Goal: Transaction & Acquisition: Download file/media

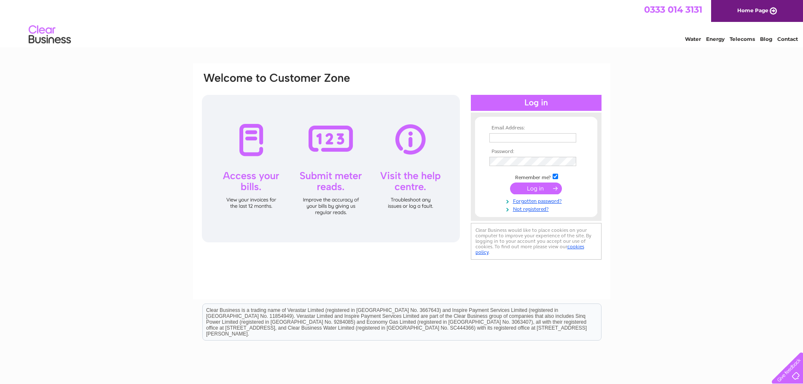
click at [547, 137] on input "text" at bounding box center [533, 137] width 87 height 9
type input "elen@cambriantraining.com"
click at [510, 183] on input "submit" at bounding box center [536, 189] width 52 height 12
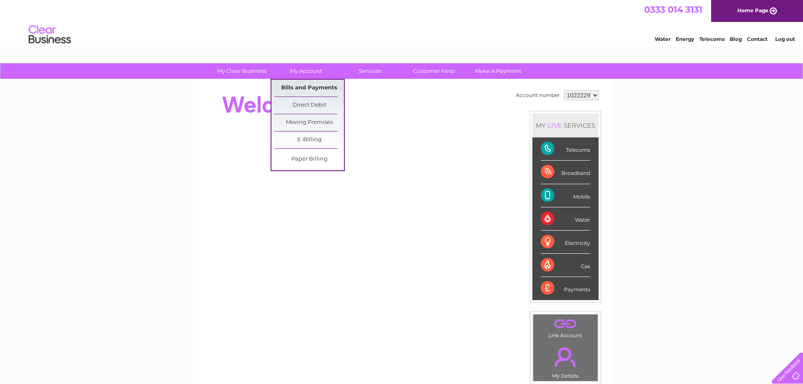
click at [305, 87] on link "Bills and Payments" at bounding box center [310, 88] width 70 height 17
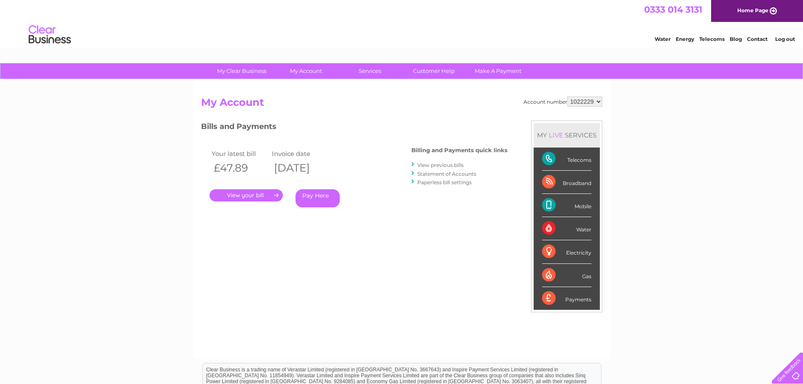
click at [246, 196] on link "." at bounding box center [246, 195] width 73 height 12
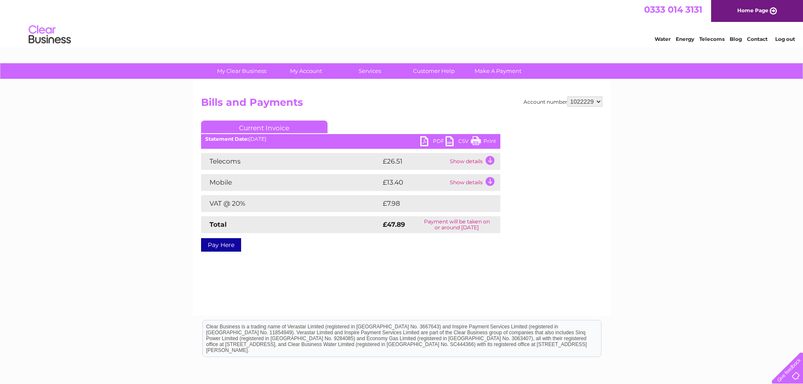
click at [437, 140] on link "PDF" at bounding box center [432, 142] width 25 height 12
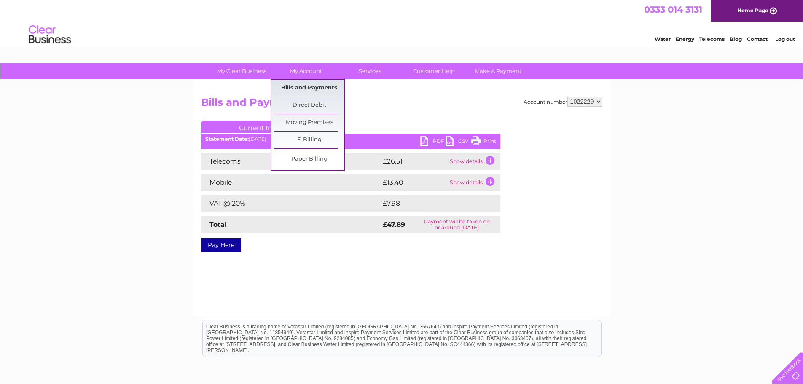
click at [305, 86] on link "Bills and Payments" at bounding box center [310, 88] width 70 height 17
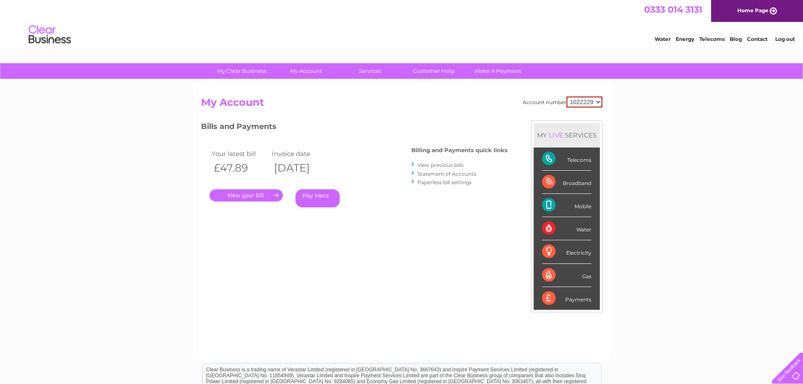
click at [441, 167] on link "View previous bills" at bounding box center [440, 165] width 46 height 6
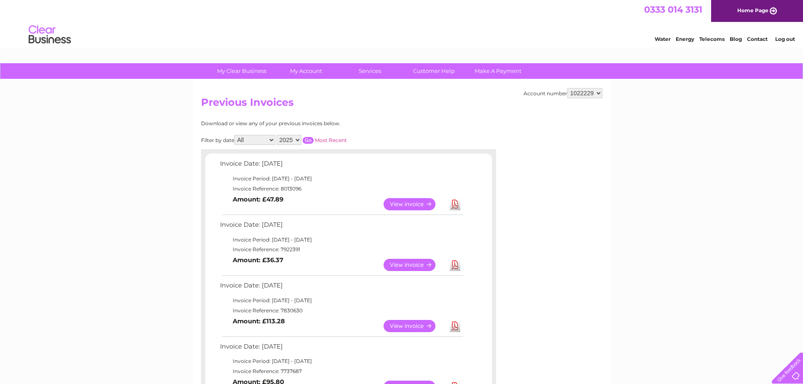
click at [420, 264] on link "View" at bounding box center [415, 265] width 62 height 12
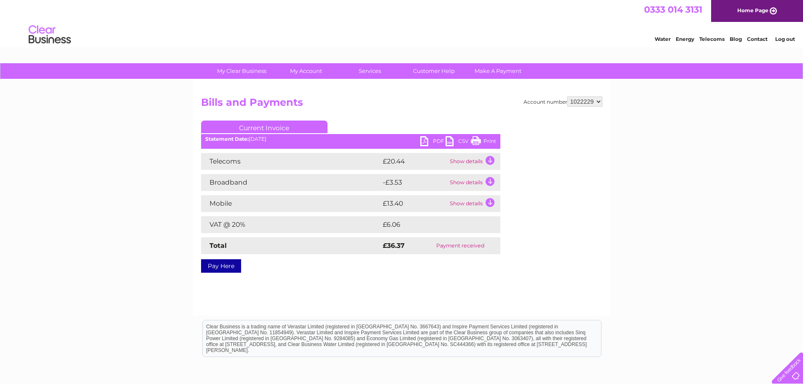
click at [428, 138] on link "PDF" at bounding box center [432, 142] width 25 height 12
